Goal: Information Seeking & Learning: Learn about a topic

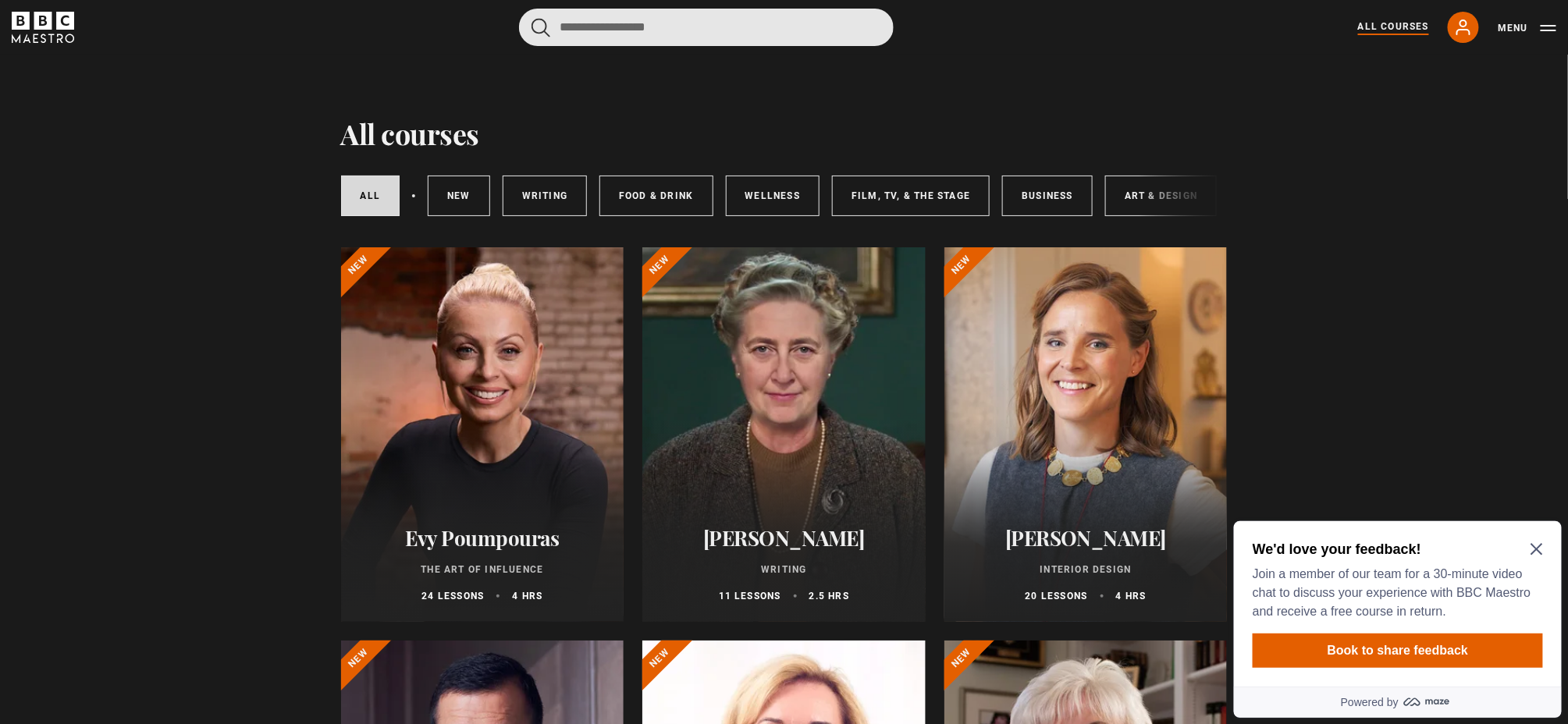
click at [856, 31] on input "Search" at bounding box center [706, 28] width 375 height 38
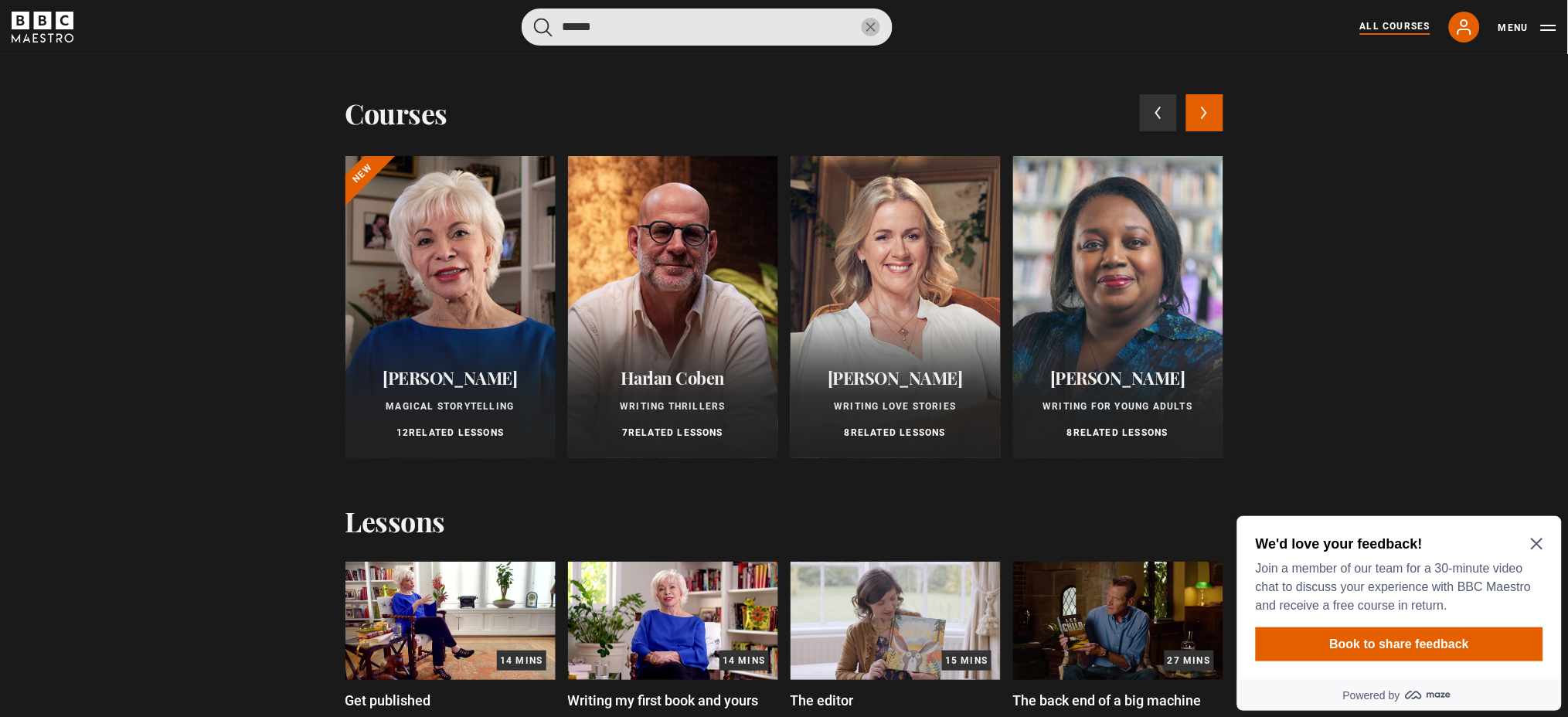
type input "******"
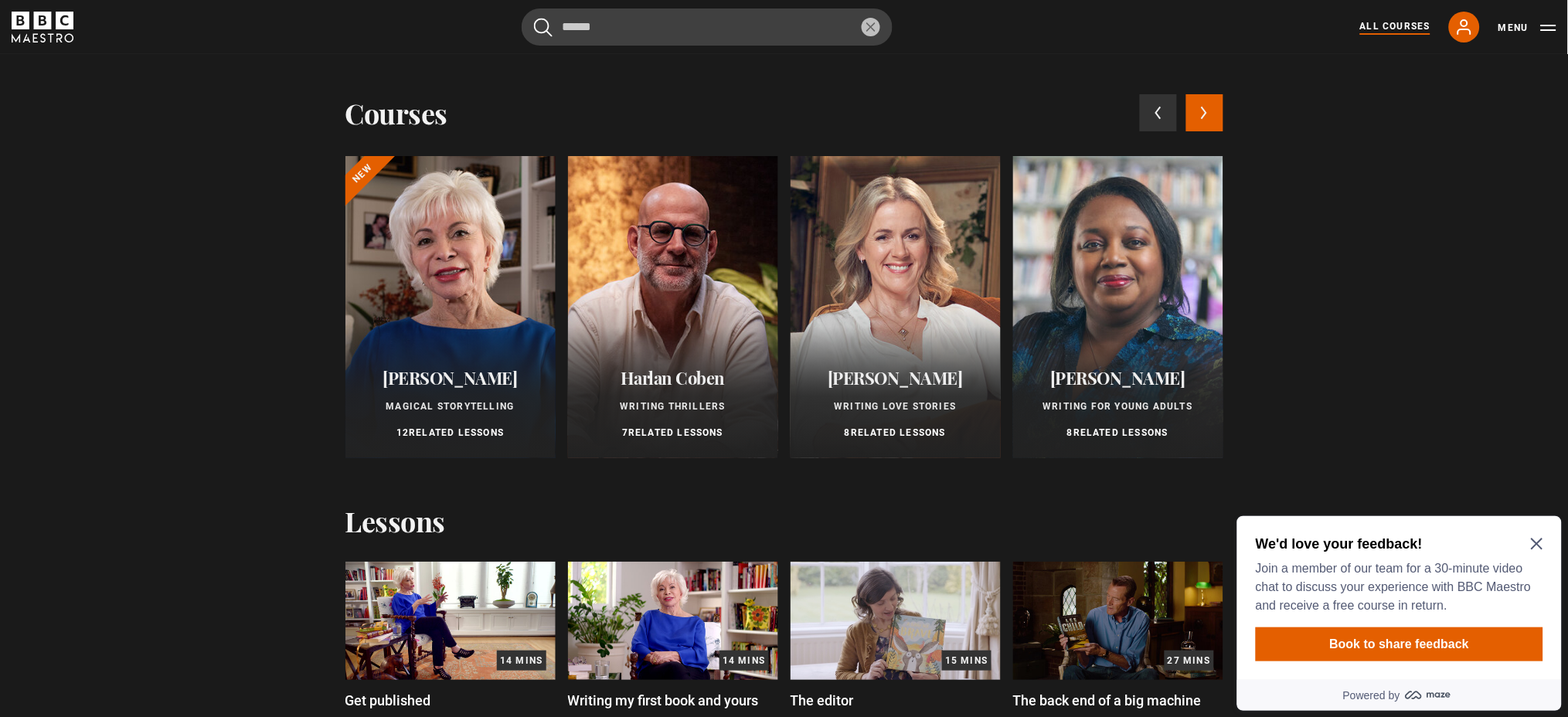
click at [496, 261] on div at bounding box center [451, 308] width 210 height 302
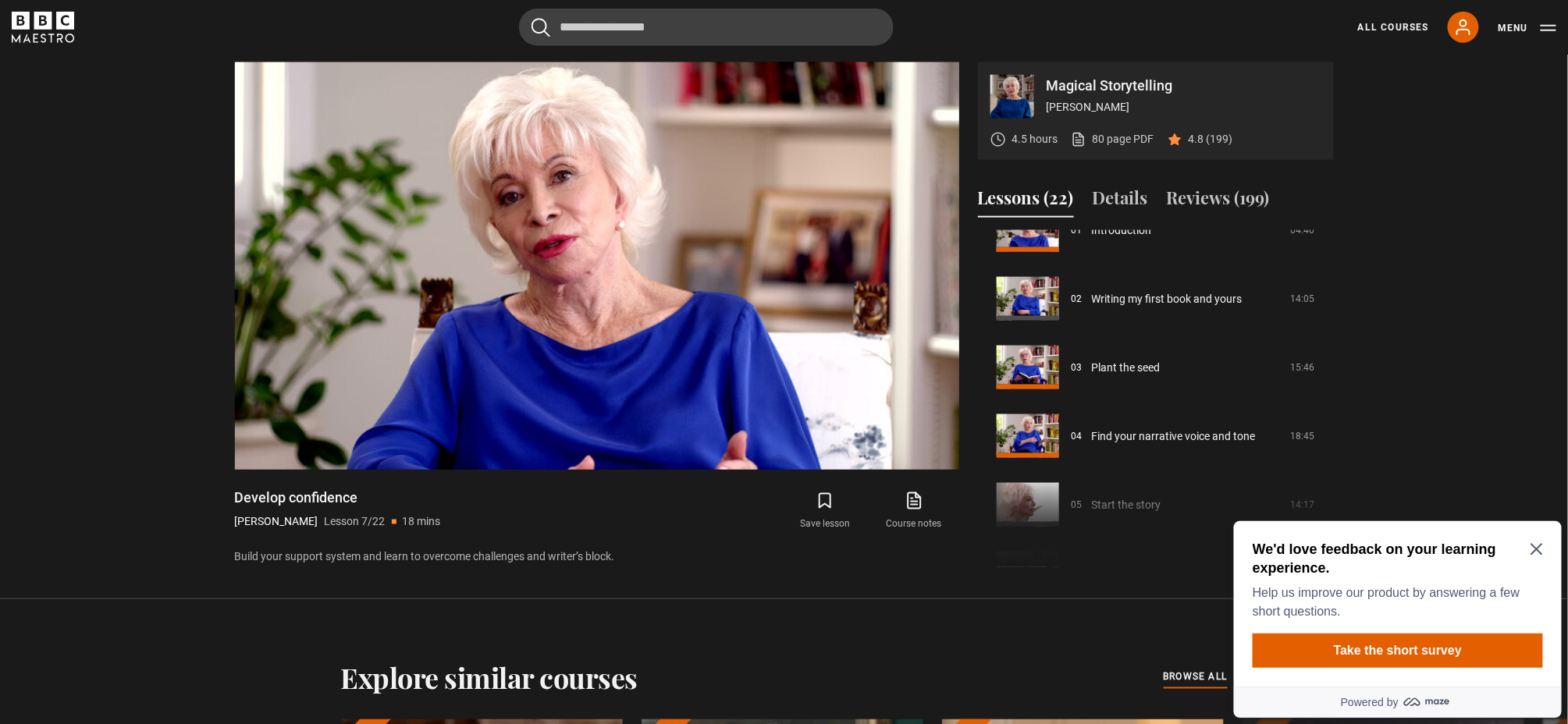
scroll to position [77, 0]
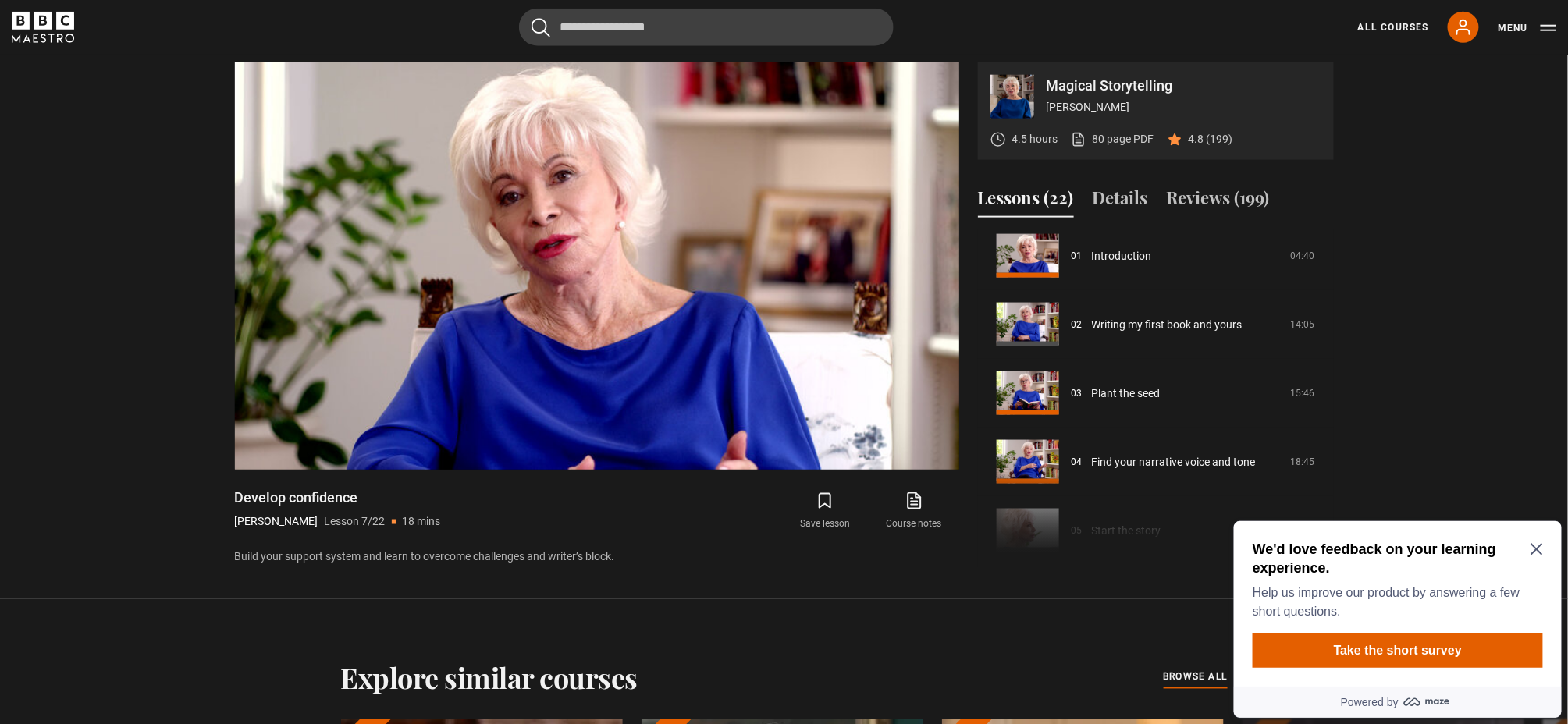
click at [1543, 546] on div "We'd love feedback on your learning experience. Help us improve our product by …" at bounding box center [1397, 603] width 328 height 165
click at [1538, 543] on icon "Close Maze Prompt" at bounding box center [1536, 549] width 13 height 13
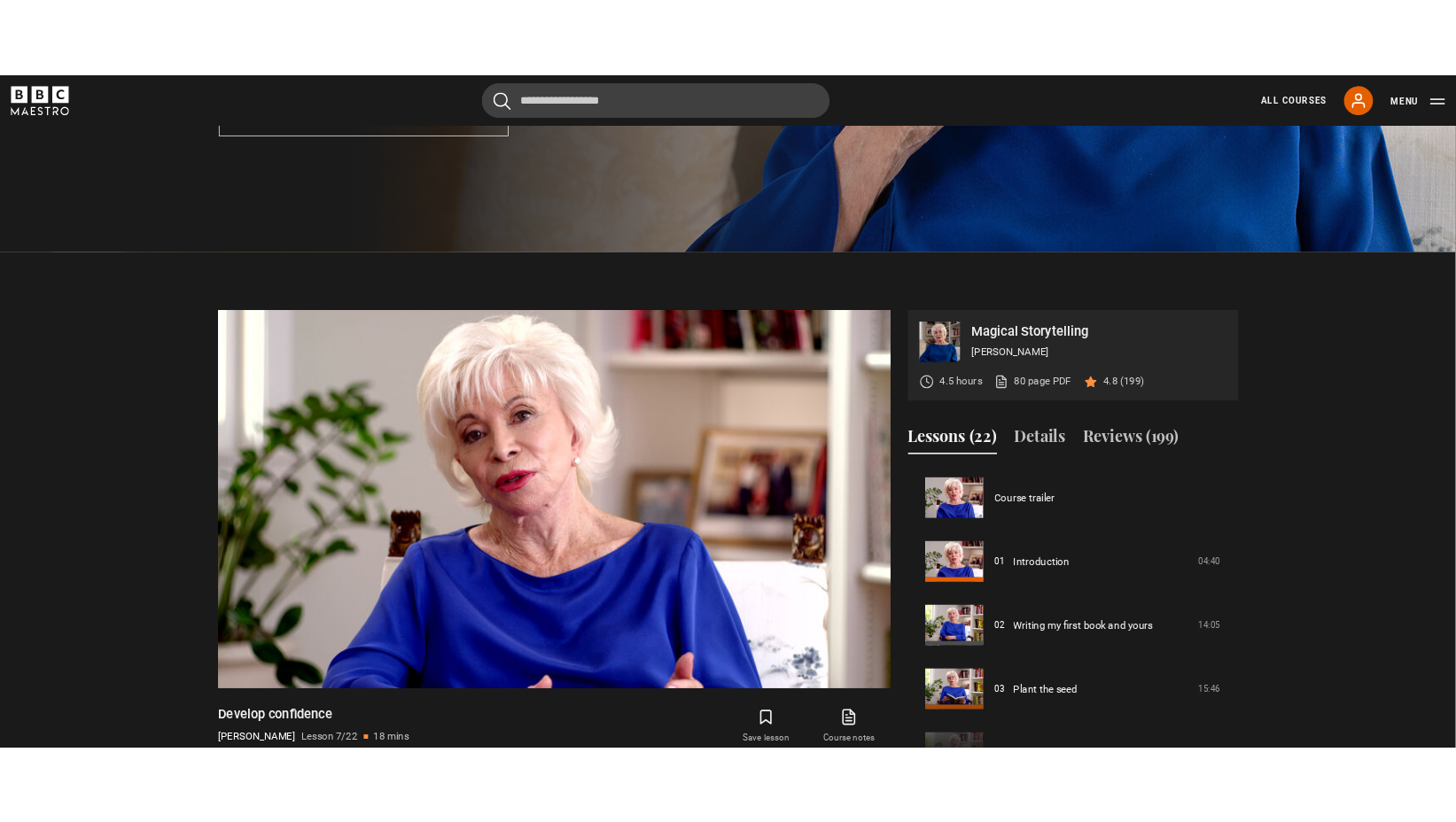
scroll to position [655, 0]
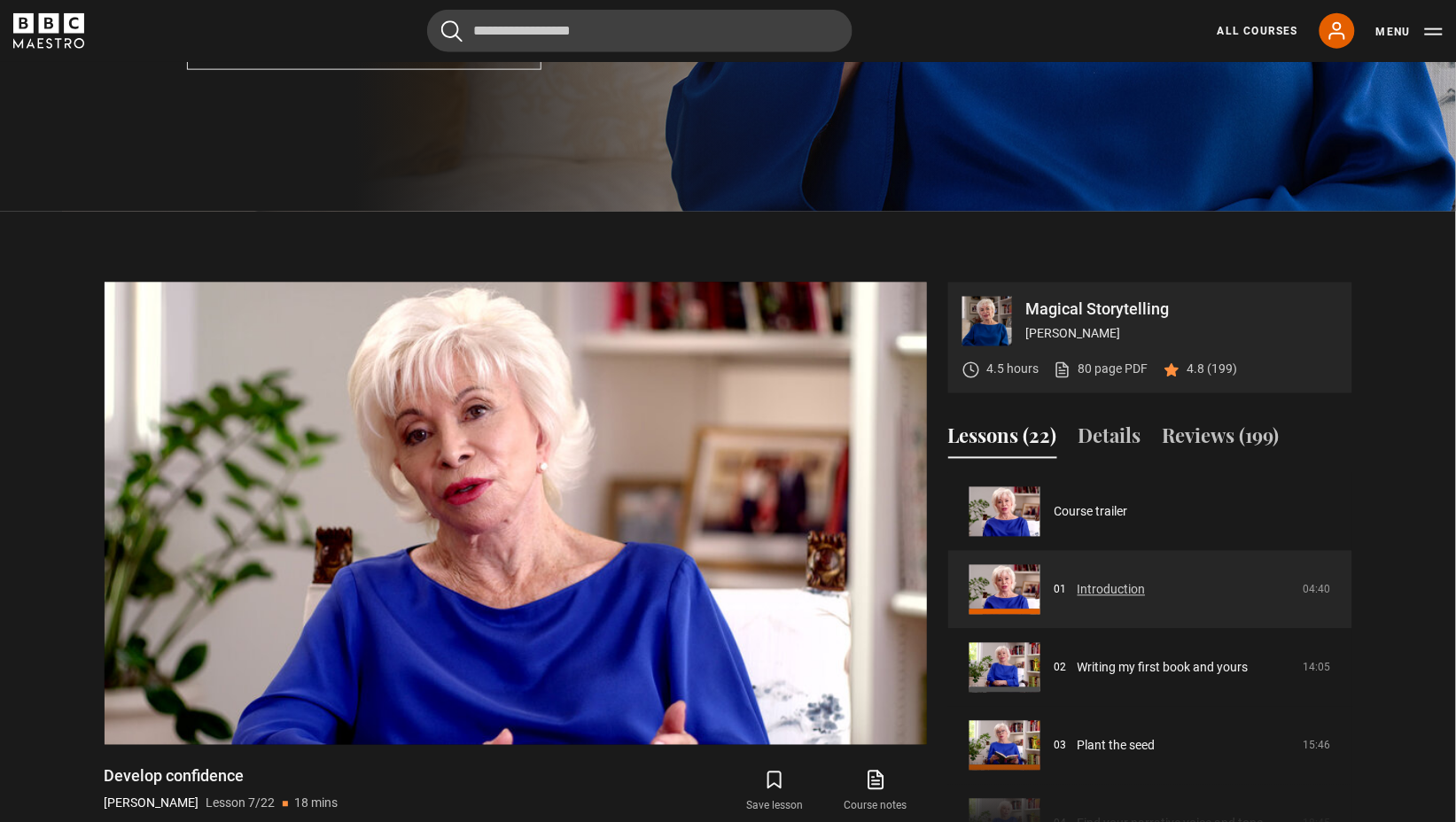
click at [1116, 593] on link "Introduction" at bounding box center [1111, 590] width 68 height 19
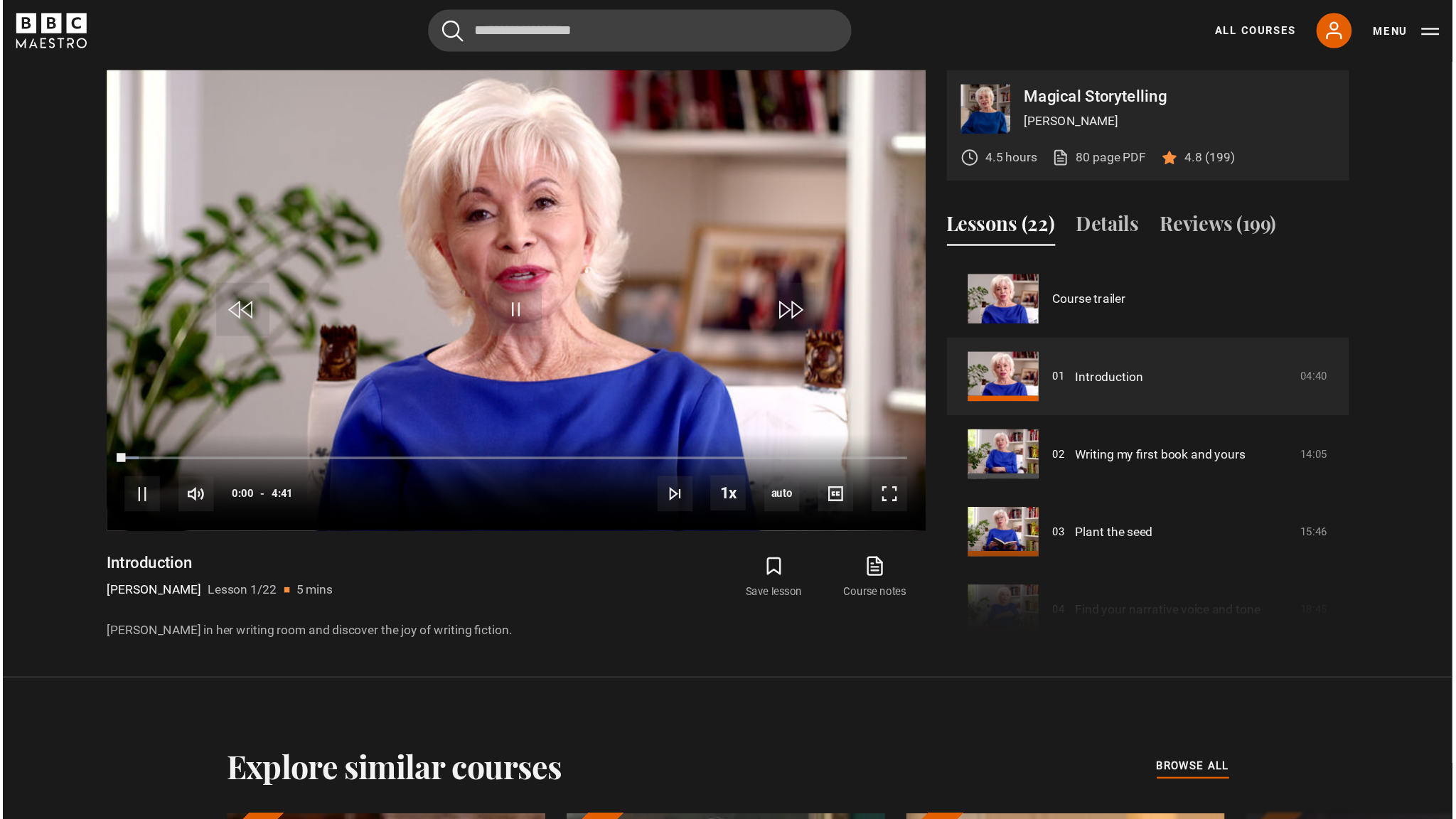
scroll to position [695, 0]
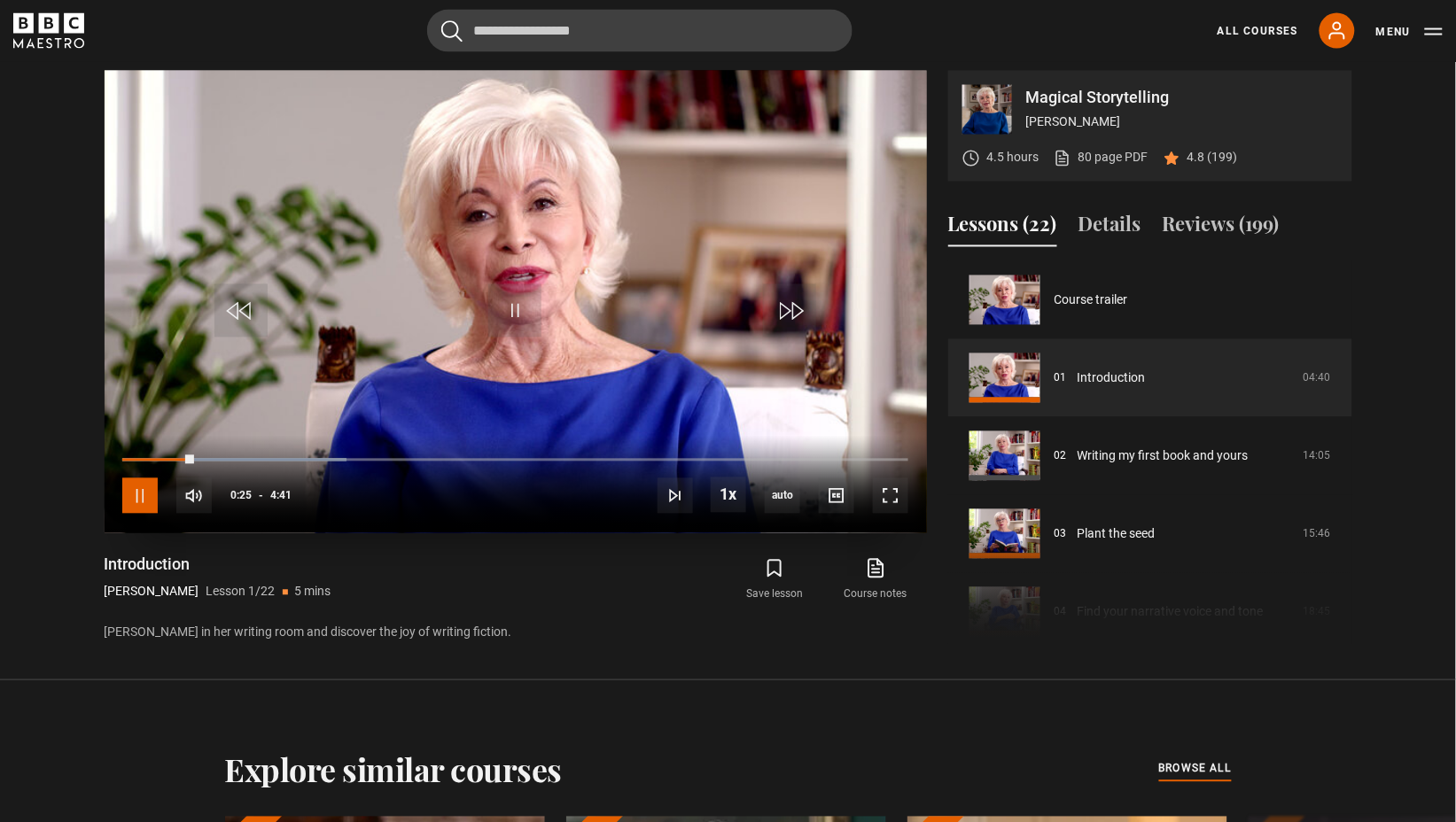
click at [137, 502] on span "Video Player" at bounding box center [140, 496] width 36 height 36
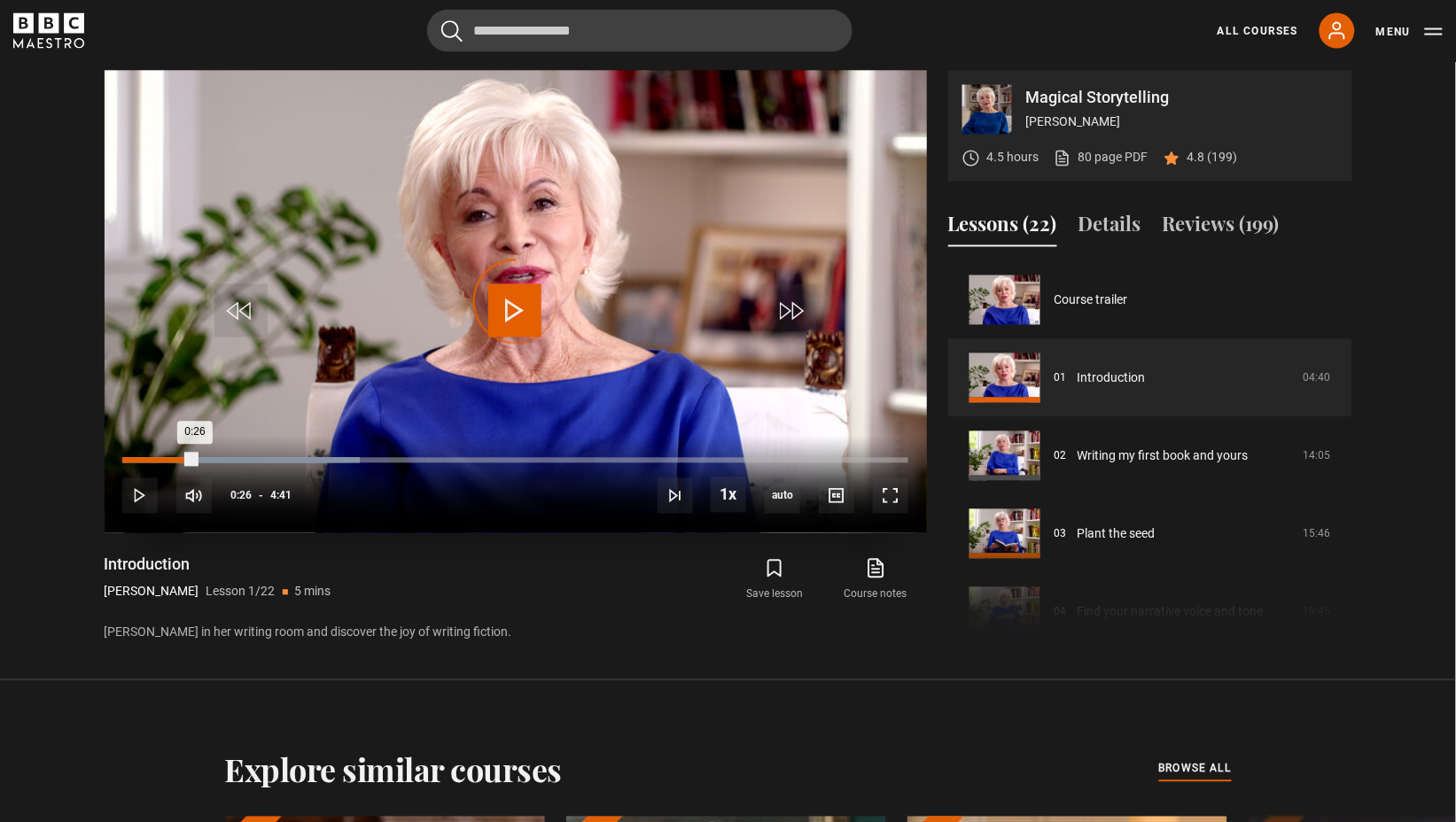
click at [124, 461] on div "Loaded : 30.25% 0:00 0:26" at bounding box center [515, 461] width 786 height 5
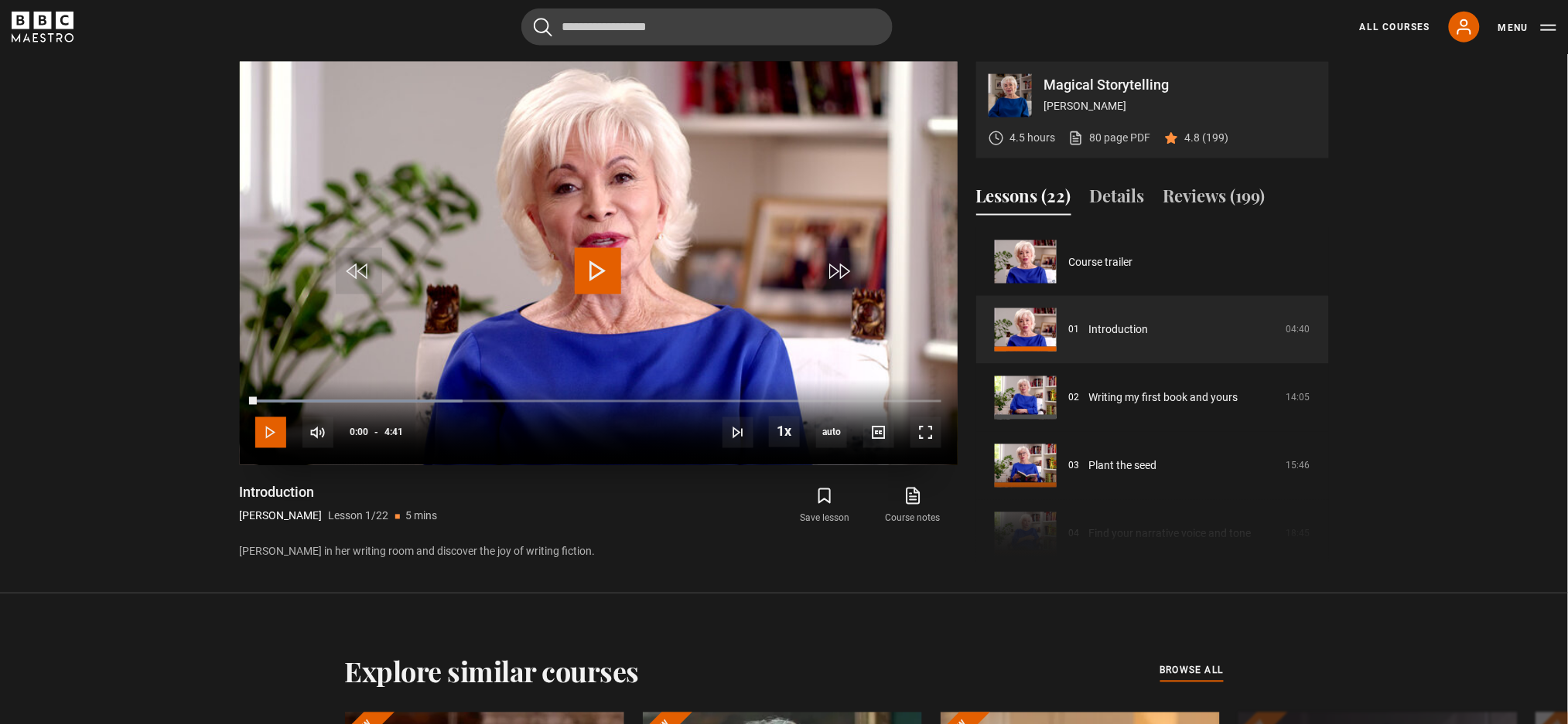
click at [270, 431] on span "Video Player" at bounding box center [271, 433] width 31 height 31
click at [916, 431] on span "Video Player" at bounding box center [926, 433] width 31 height 31
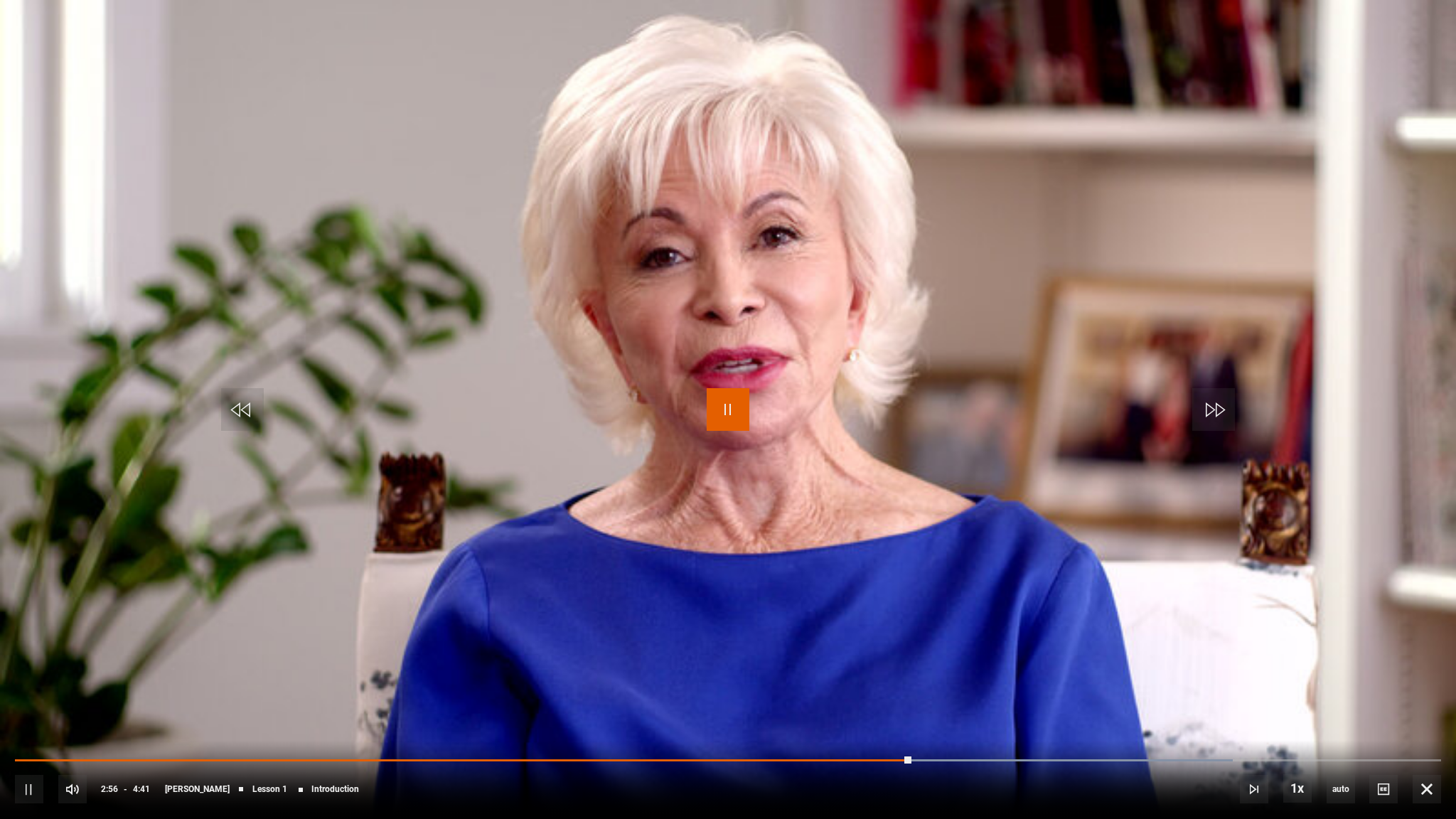
click at [729, 407] on span "Video Player" at bounding box center [728, 410] width 43 height 43
click at [722, 408] on span "Video Player" at bounding box center [728, 410] width 43 height 43
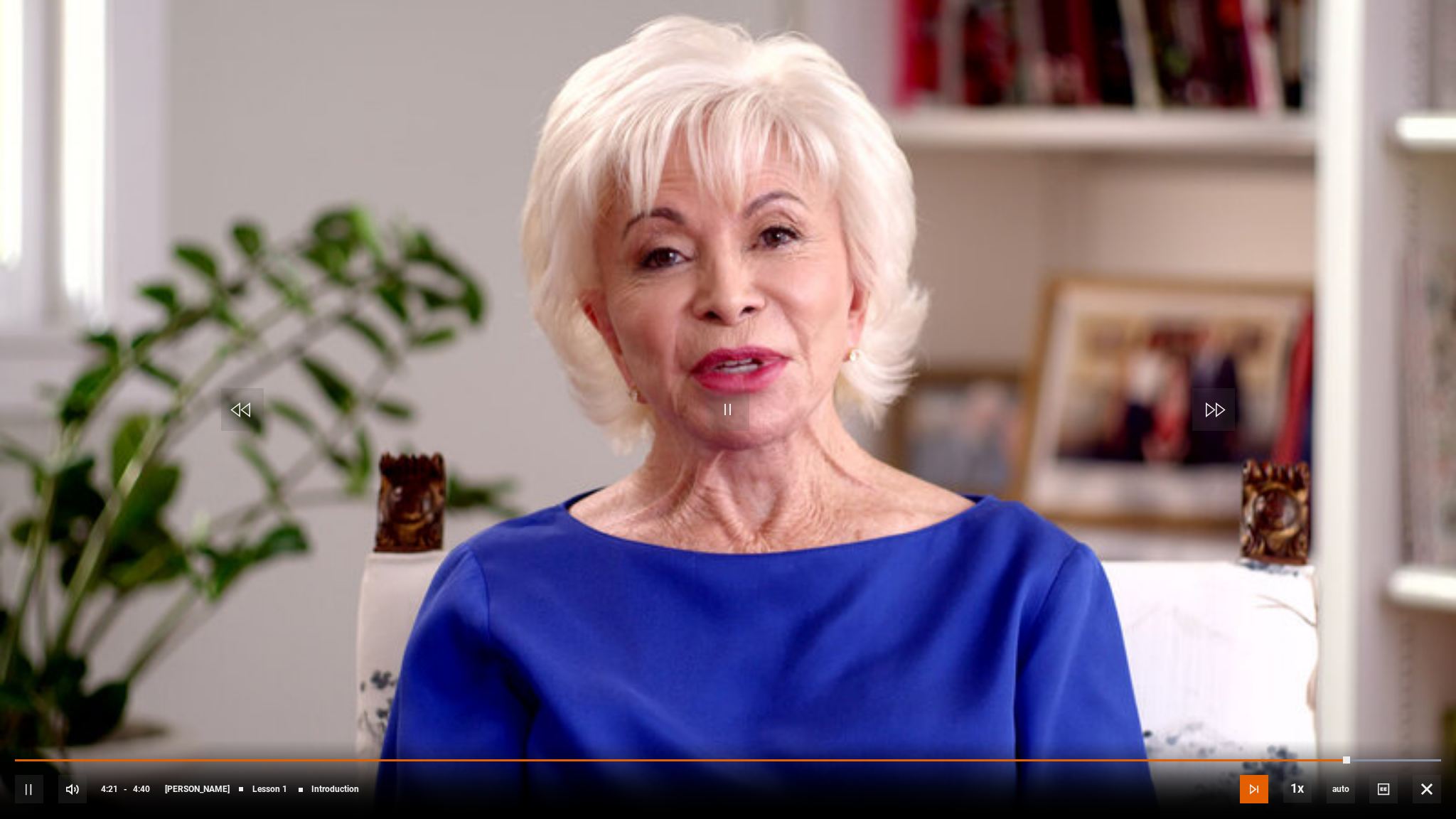
click at [1167, 659] on span "Video Player" at bounding box center [1255, 789] width 29 height 29
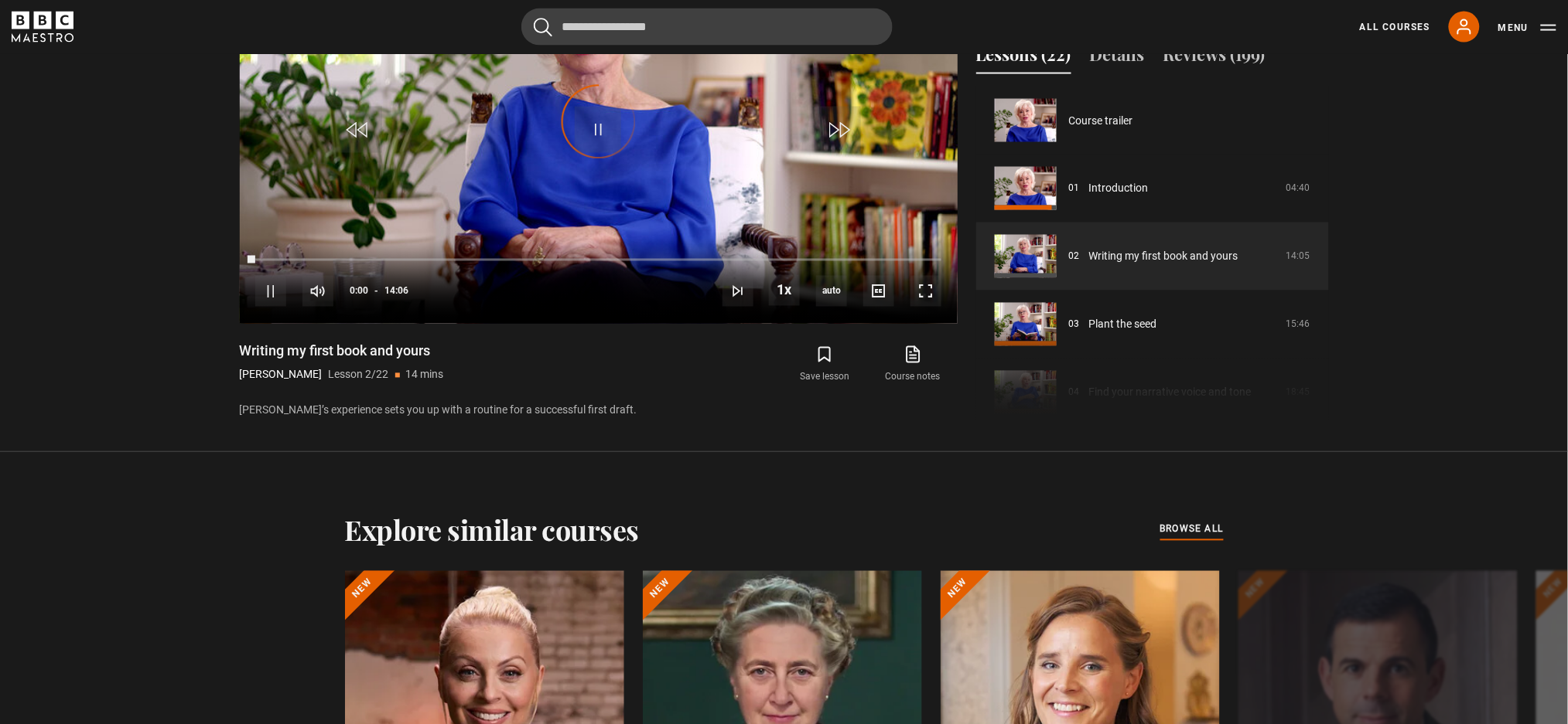
scroll to position [68, 0]
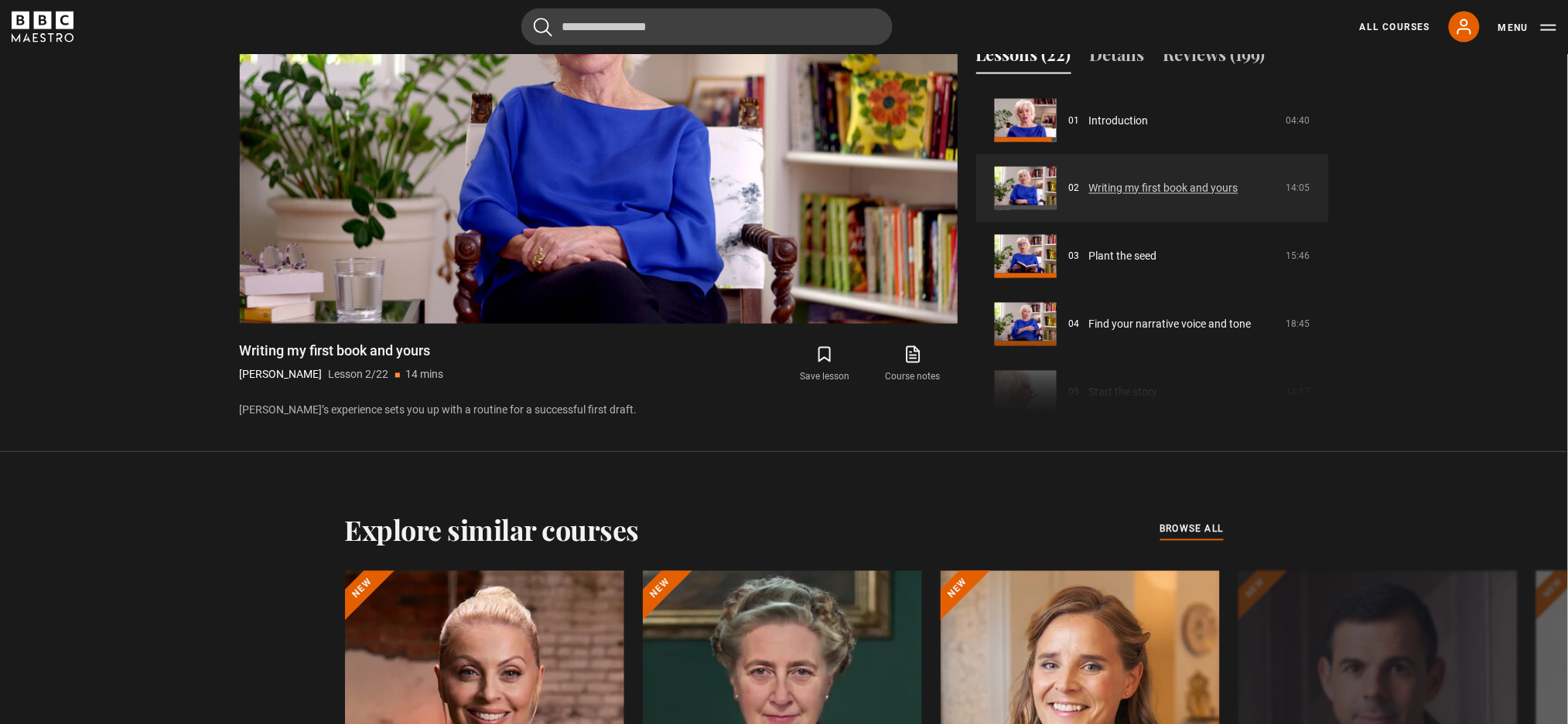
click at [1105, 186] on link "Writing my first book and yours" at bounding box center [1164, 188] width 150 height 16
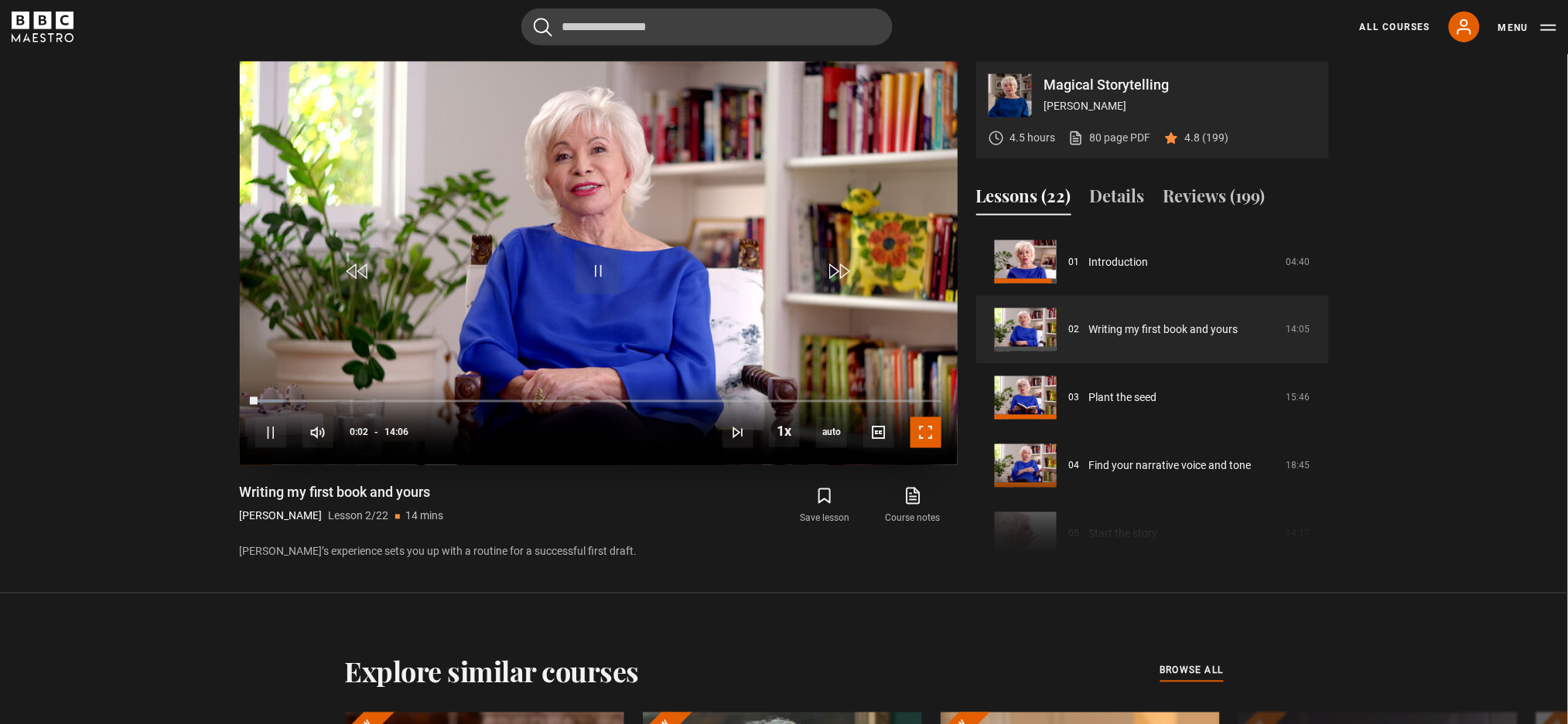
click at [921, 427] on span "Video Player" at bounding box center [926, 433] width 31 height 31
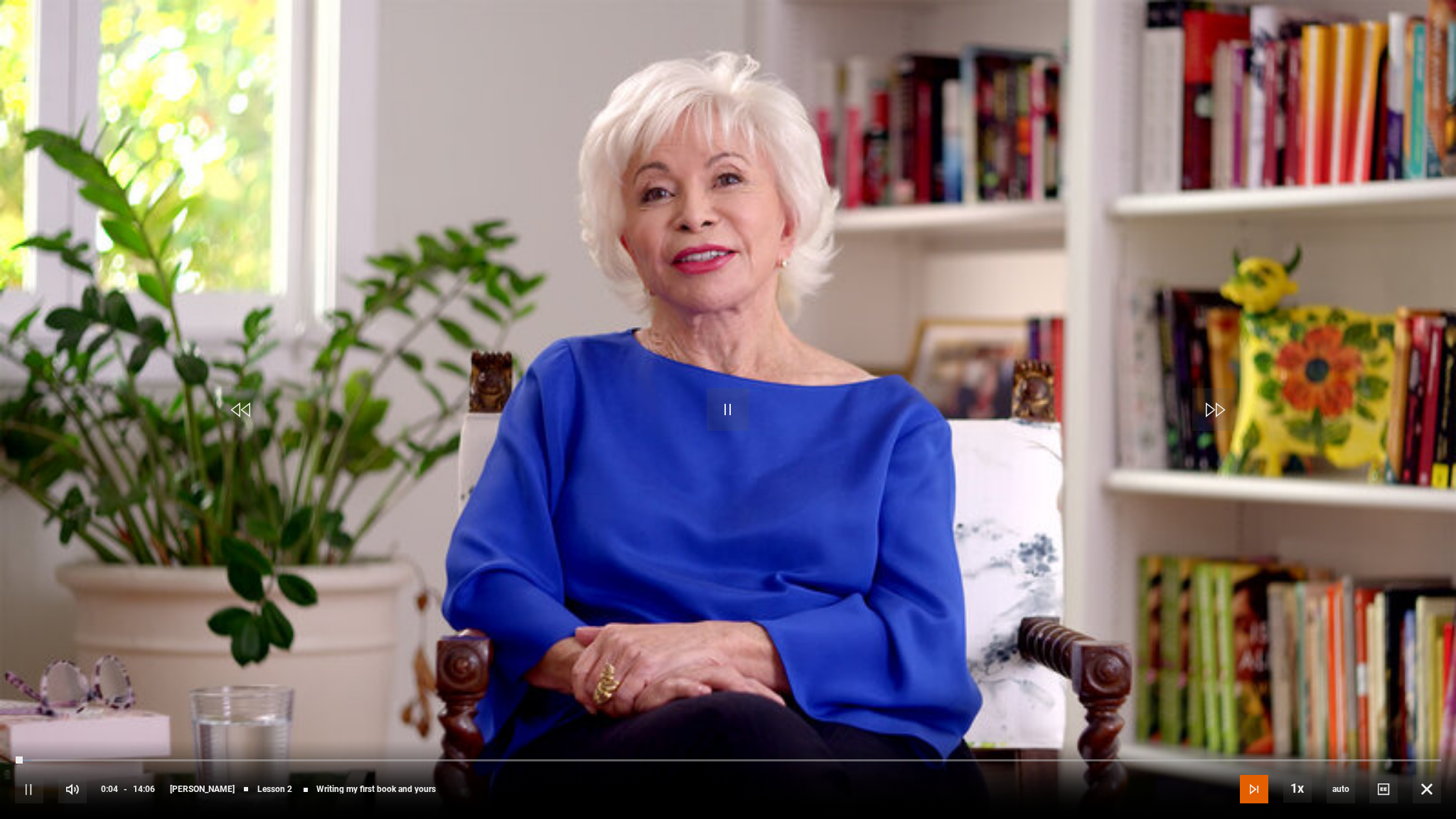
click at [1167, 659] on span "Video Player" at bounding box center [1255, 789] width 29 height 29
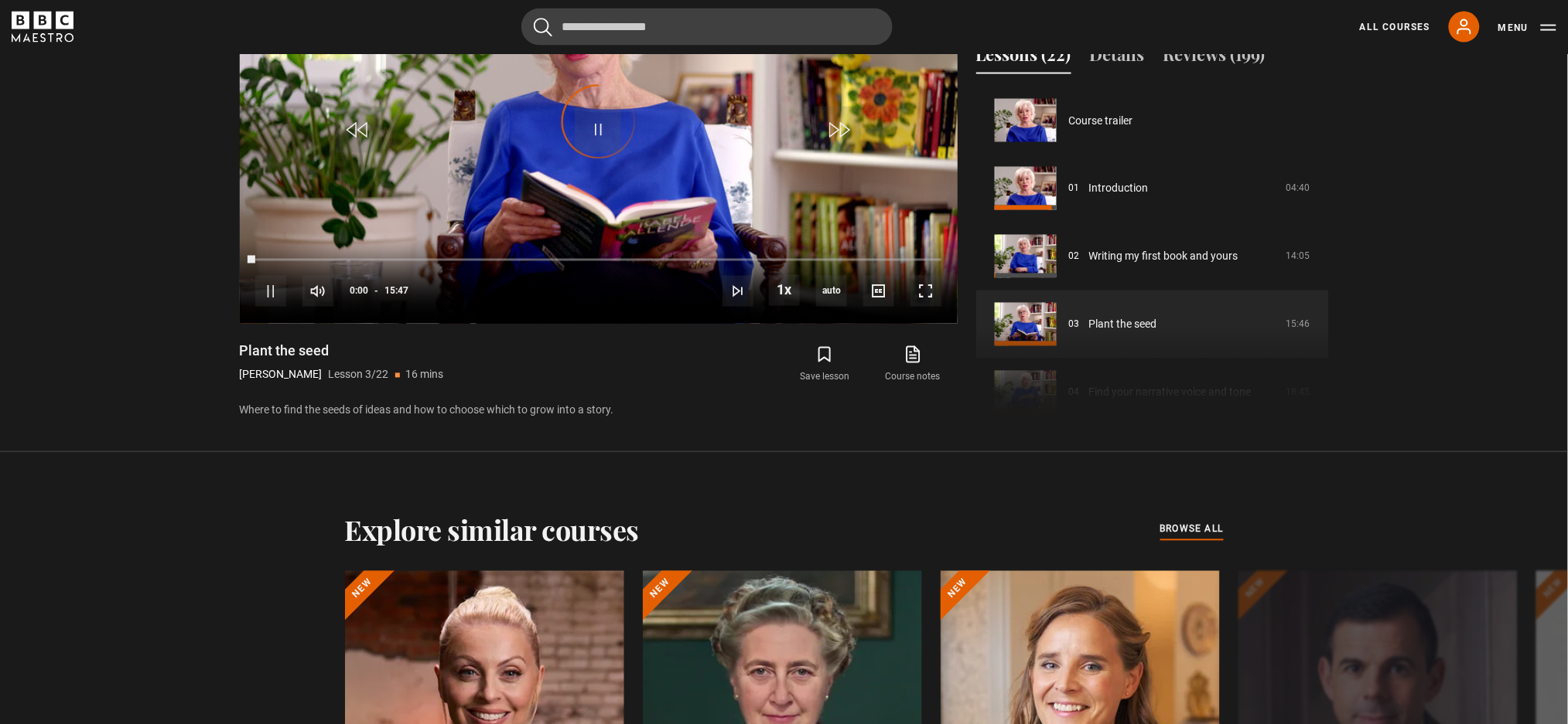
scroll to position [136, 0]
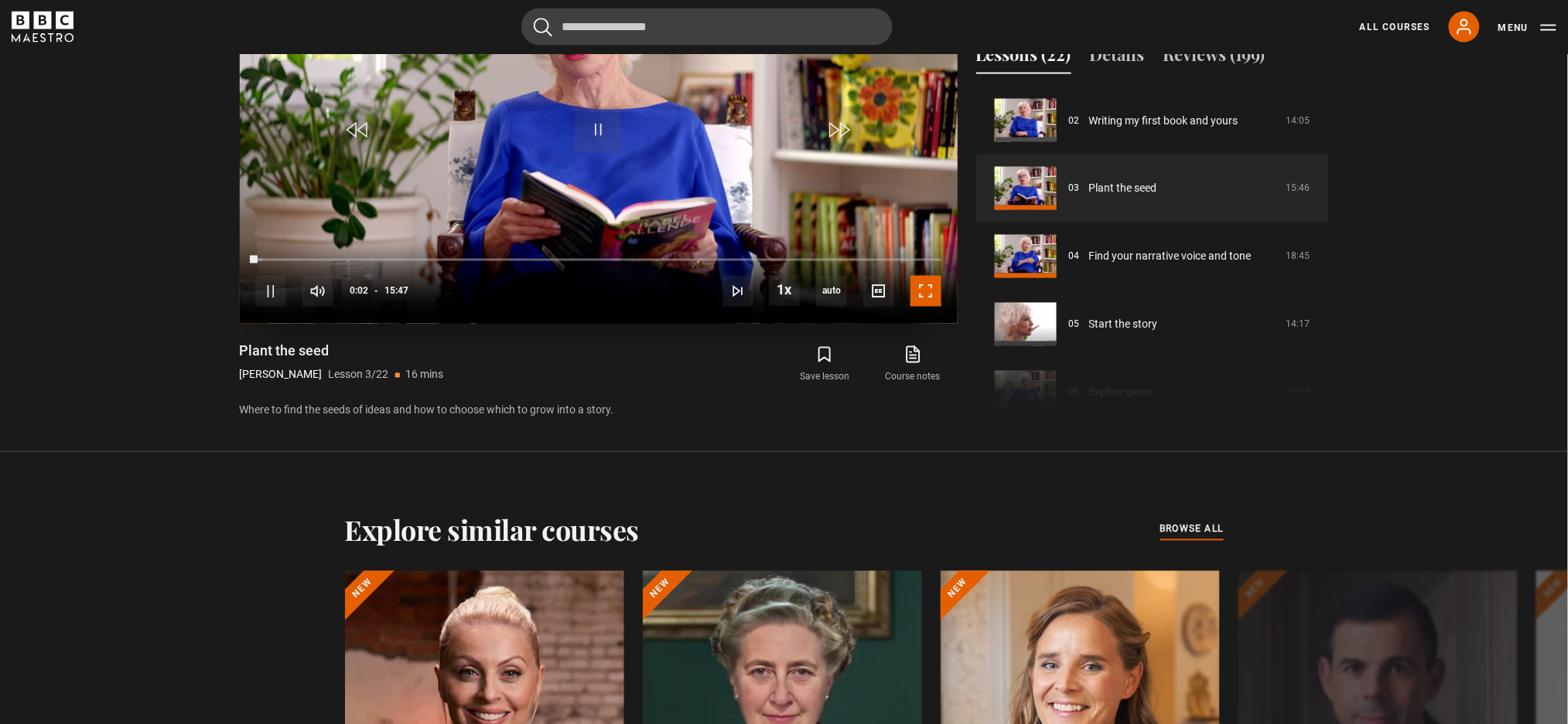
click at [923, 289] on span "Video Player" at bounding box center [926, 291] width 31 height 31
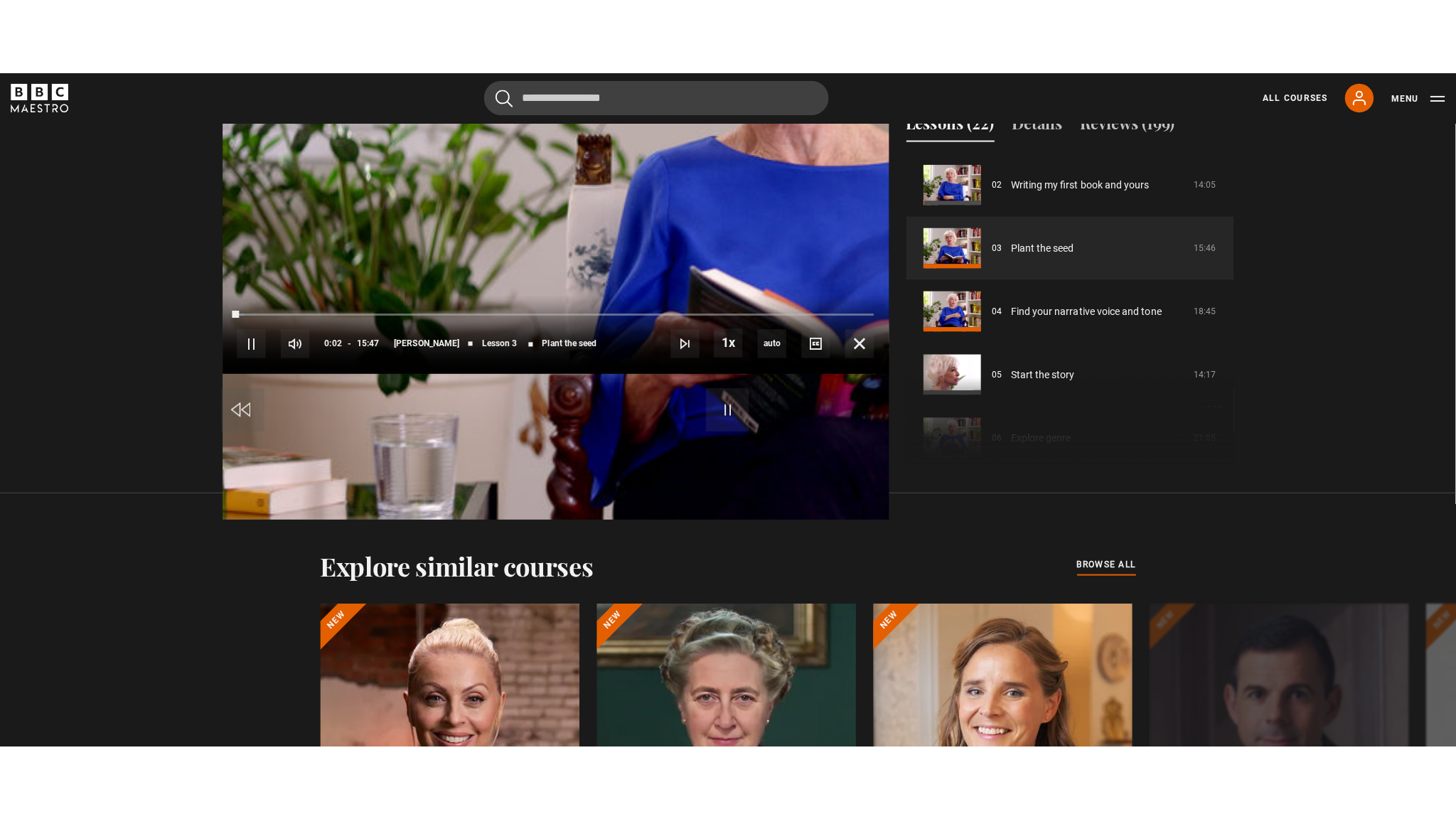
scroll to position [752, 0]
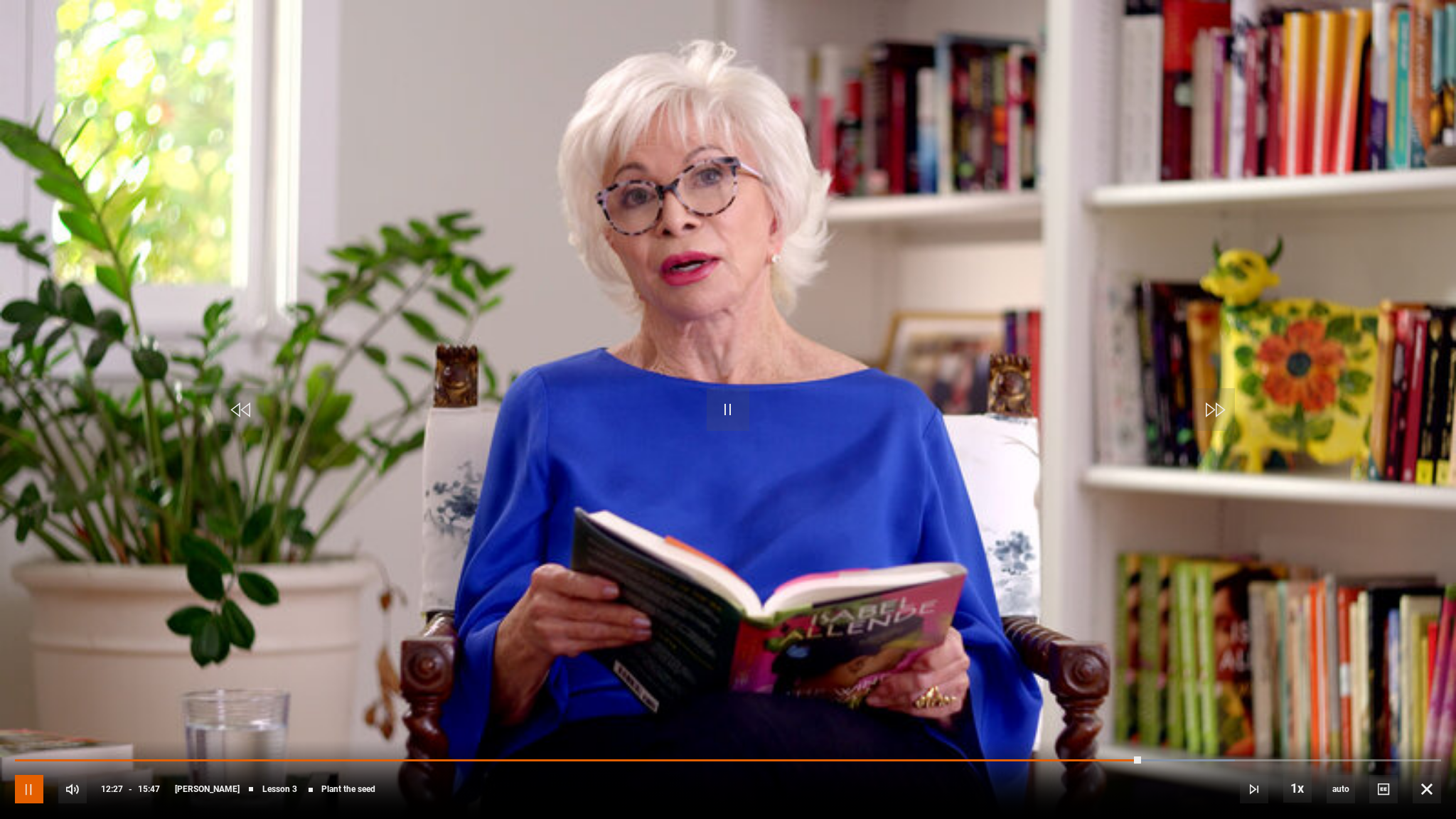
click at [35, 659] on span "Video Player" at bounding box center [29, 789] width 29 height 29
click at [1167, 659] on li "English Captions" at bounding box center [1387, 750] width 85 height 19
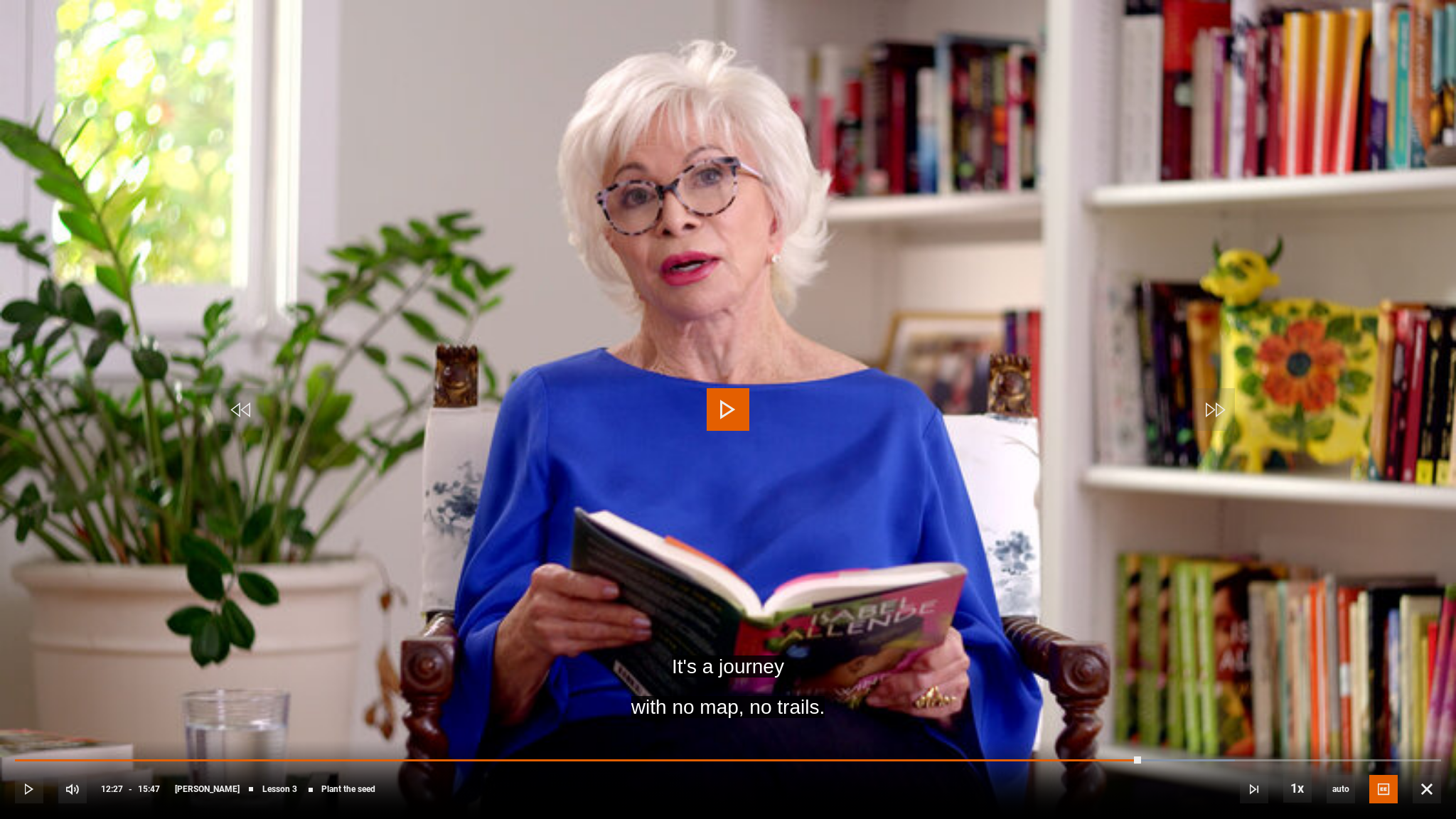
drag, startPoint x: 1139, startPoint y: 754, endPoint x: 1149, endPoint y: 754, distance: 10.0
click at [1149, 659] on div "10s Skip Back 10 seconds Play 10s Skip Forward 10 seconds Loaded : 85.53% 13:40…" at bounding box center [728, 780] width 1456 height 79
click at [1151, 659] on div "10s Skip Back 10 seconds Play 10s Skip Forward 10 seconds Loaded : 85.53% 13:40…" at bounding box center [728, 780] width 1456 height 79
click at [62, 659] on span "Video Player" at bounding box center [72, 789] width 29 height 29
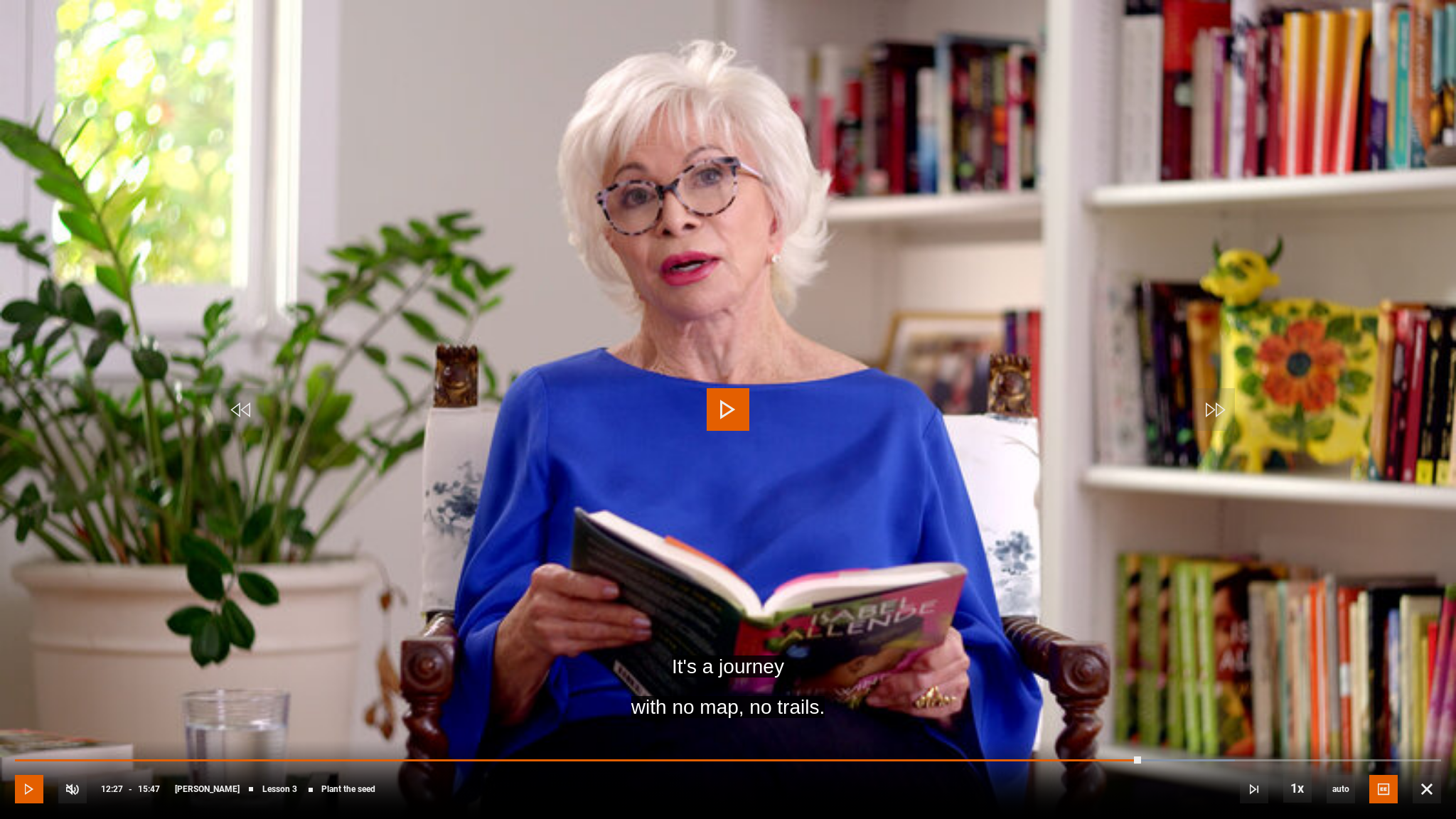
click at [32, 659] on span "Video Player" at bounding box center [29, 789] width 29 height 29
click at [1167, 659] on div "10s Skip Back 10 seconds Pause 10s Skip Forward 10 seconds Loaded : 86.06% 15:1…" at bounding box center [728, 780] width 1456 height 79
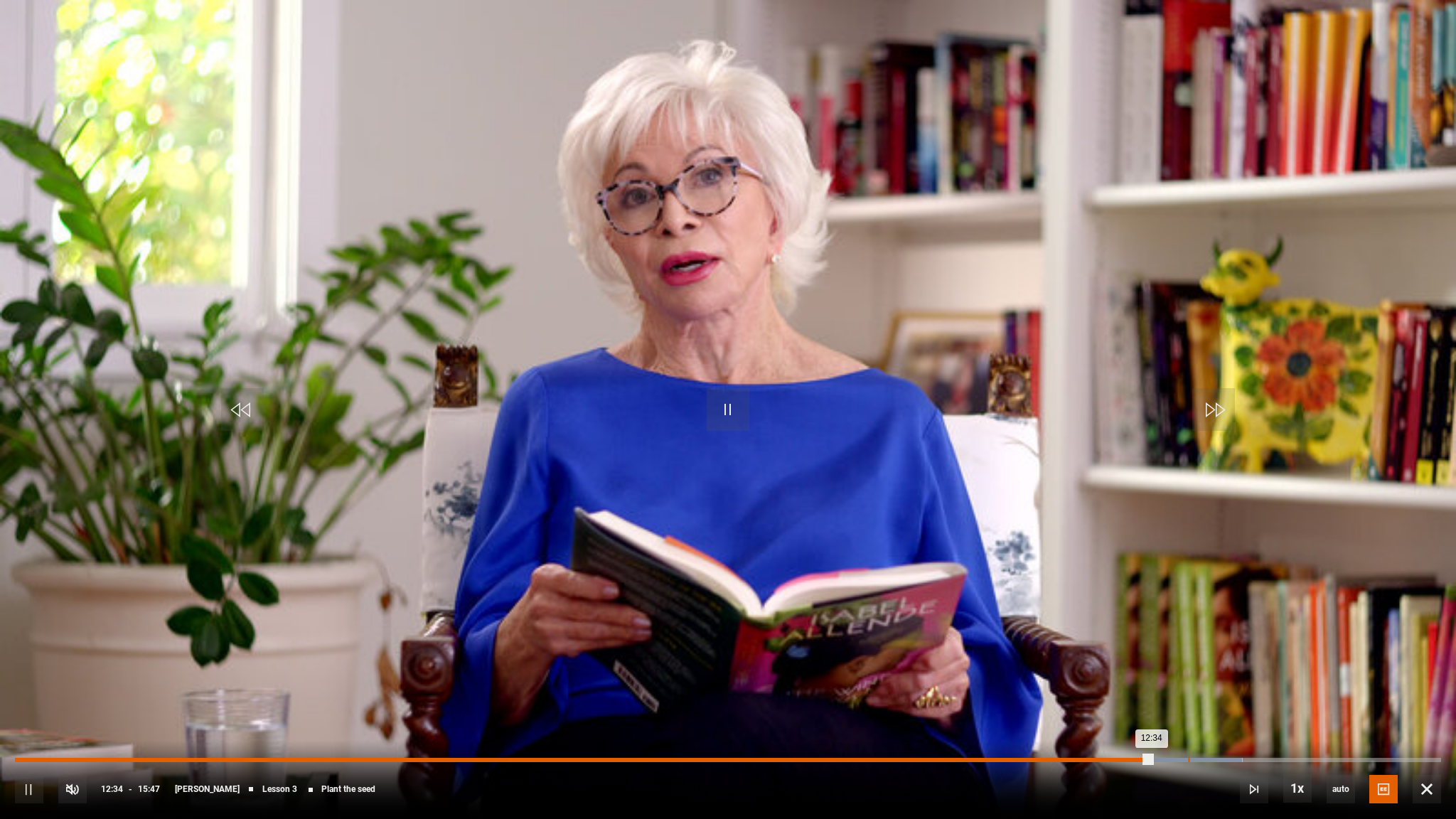
drag, startPoint x: 1152, startPoint y: 756, endPoint x: 1190, endPoint y: 758, distance: 38.1
click at [1167, 659] on div "10s Skip Back 10 seconds Pause 10s Skip Forward 10 seconds Loaded : 86.06% 12:5…" at bounding box center [728, 780] width 1456 height 79
click at [1167, 659] on div "Loaded : 86.06% 13:00 12:34" at bounding box center [728, 760] width 1427 height 4
click at [1167, 659] on div "Loaded : 86.06% 13:10 13:10" at bounding box center [728, 760] width 1427 height 4
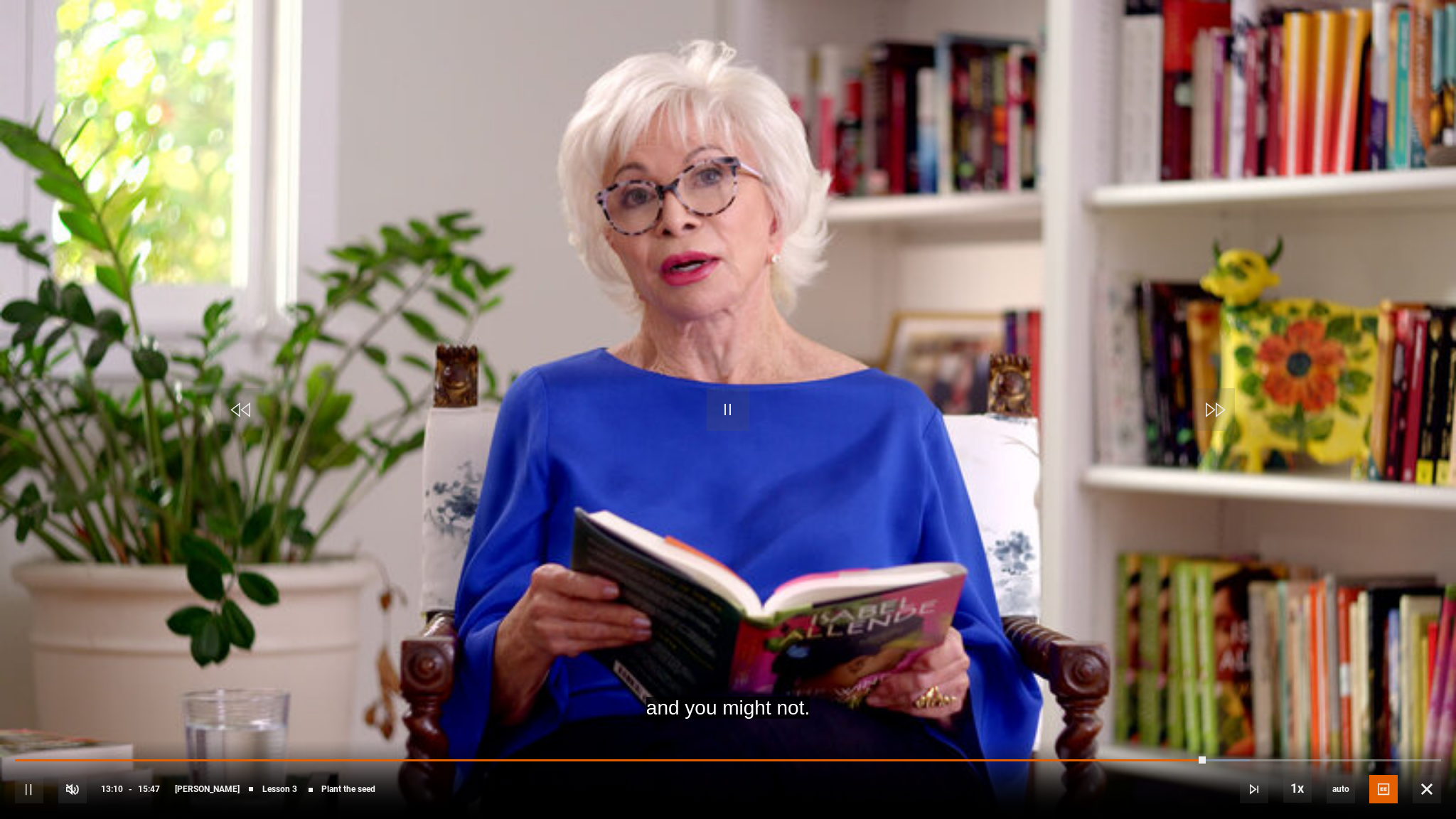
click at [1167, 659] on div "10s Skip Back 10 seconds Pause 10s Skip Forward 10 seconds Loaded : 86.59% 13:2…" at bounding box center [728, 780] width 1456 height 79
click at [1167, 659] on div "10s Skip Back 10 seconds Pause 10s Skip Forward 10 seconds Loaded : 87.12% 13:3…" at bounding box center [728, 780] width 1456 height 79
click at [1167, 659] on div "10s Skip Back 10 seconds Pause 10s Skip Forward 10 seconds Loaded : 87.65% 13:3…" at bounding box center [728, 780] width 1456 height 79
click at [1167, 659] on div "10s Skip Back 10 seconds Pause 10s Skip Forward 10 seconds Loaded : 88.17% 13:3…" at bounding box center [728, 780] width 1456 height 79
click at [29, 659] on span "Video Player" at bounding box center [29, 789] width 29 height 29
